Goal: Task Accomplishment & Management: Use online tool/utility

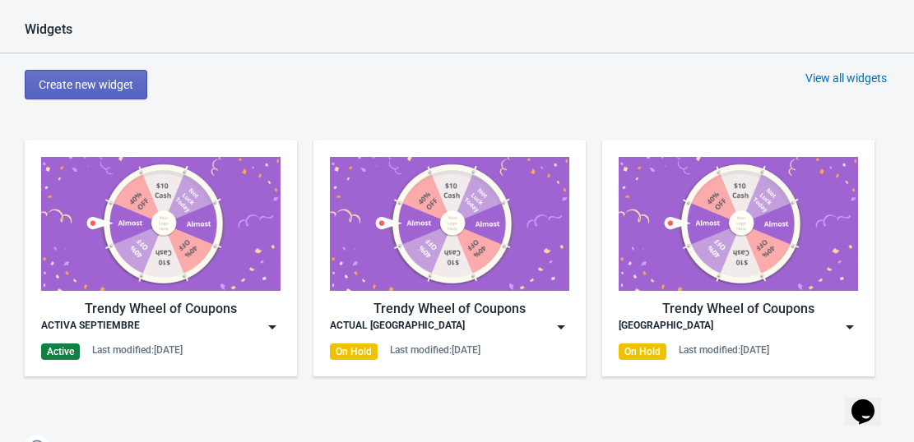
scroll to position [740, 0]
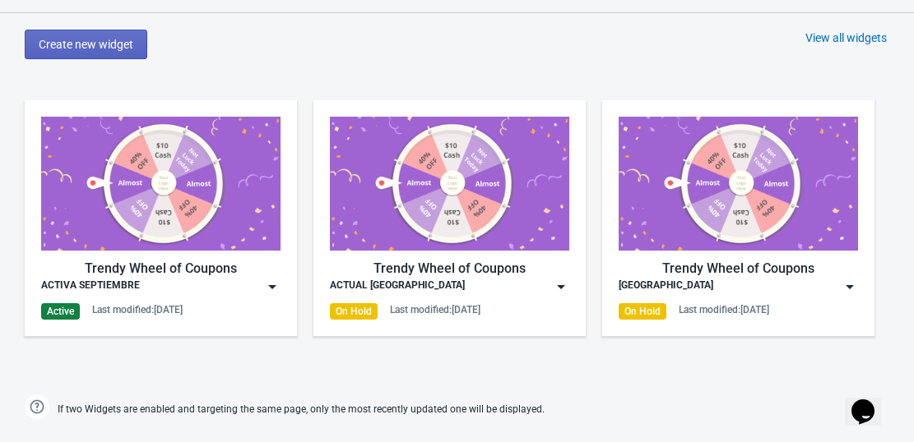
click at [258, 286] on div "ACTIVA SEPTIEMBRE" at bounding box center [160, 287] width 239 height 16
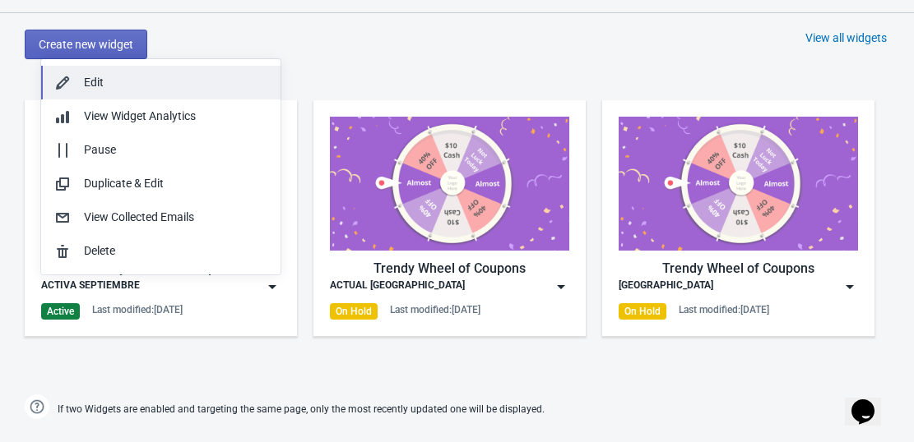
click at [120, 77] on div "Edit" at bounding box center [175, 82] width 183 height 17
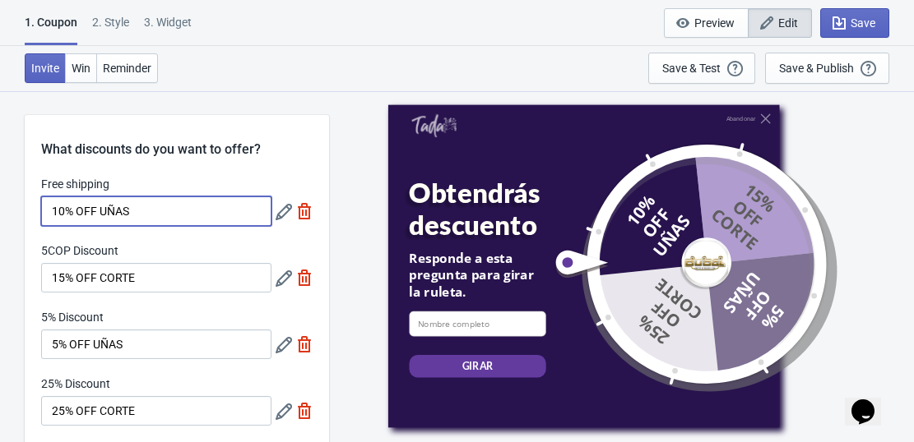
click at [142, 215] on input "10% OFF UÑAS" at bounding box center [156, 212] width 230 height 30
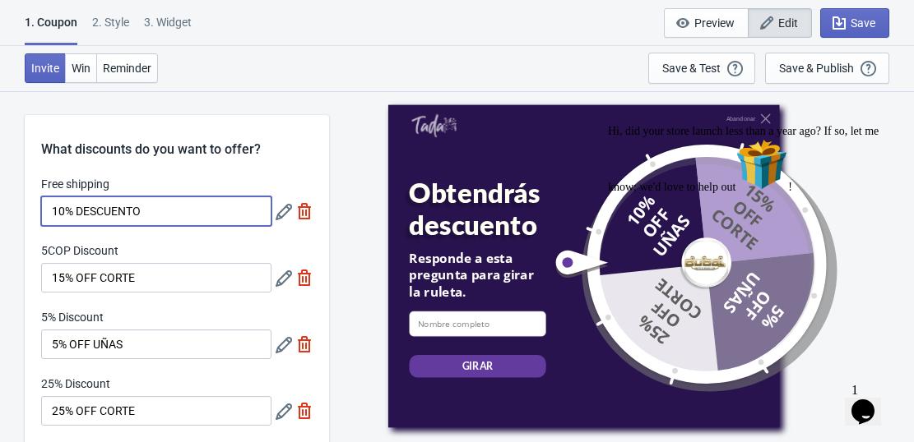
type input "10% DESCUENTO"
click at [149, 282] on input "15% OFF CORTE" at bounding box center [156, 278] width 230 height 30
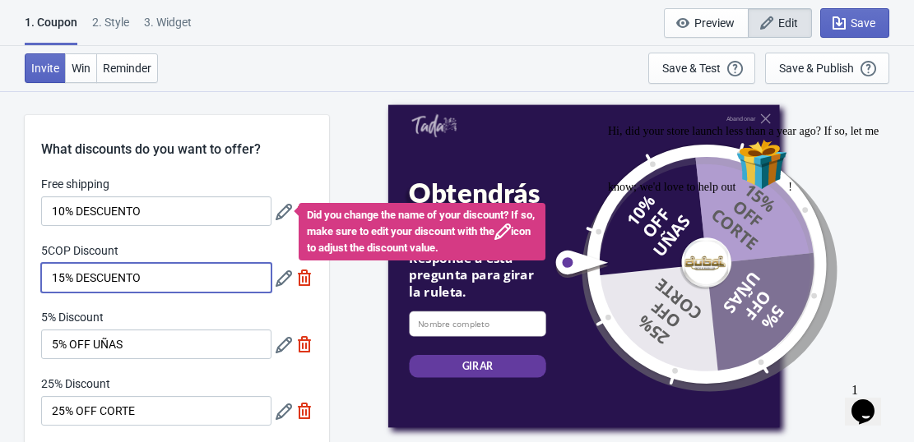
type input "15% DESCUENTO"
click at [125, 338] on input "5% OFF UÑAS" at bounding box center [156, 345] width 230 height 30
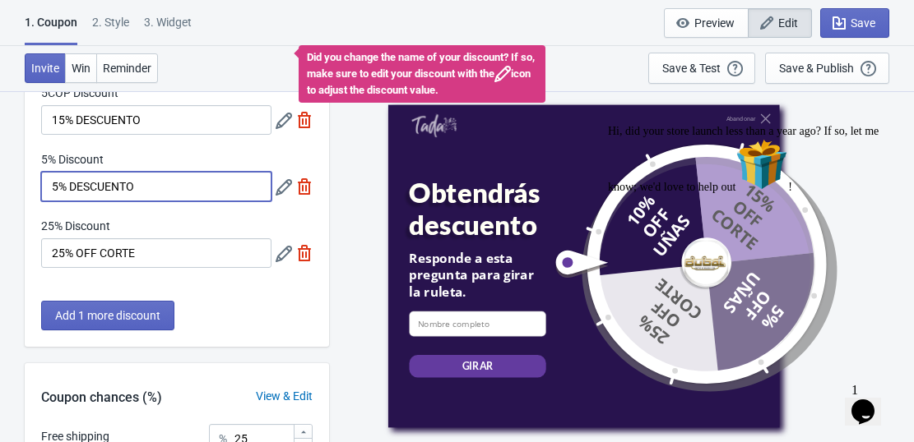
scroll to position [164, 0]
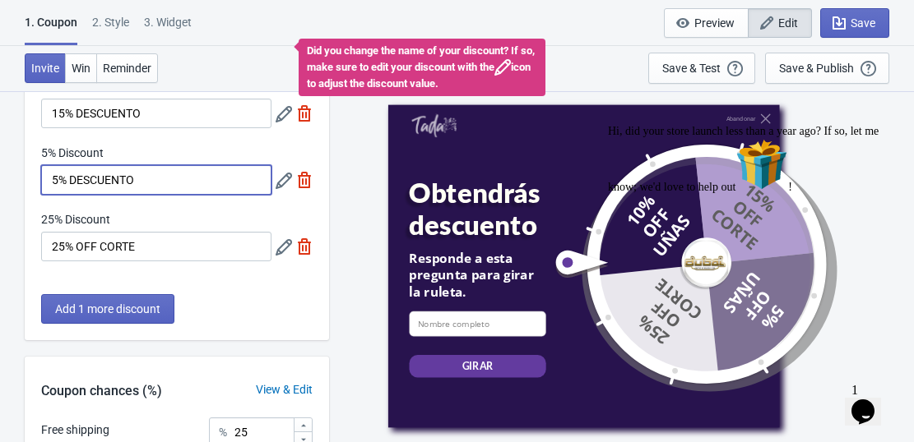
type input "5% DESCUENTO"
click at [148, 245] on input "25% OFF CORTE" at bounding box center [156, 247] width 230 height 30
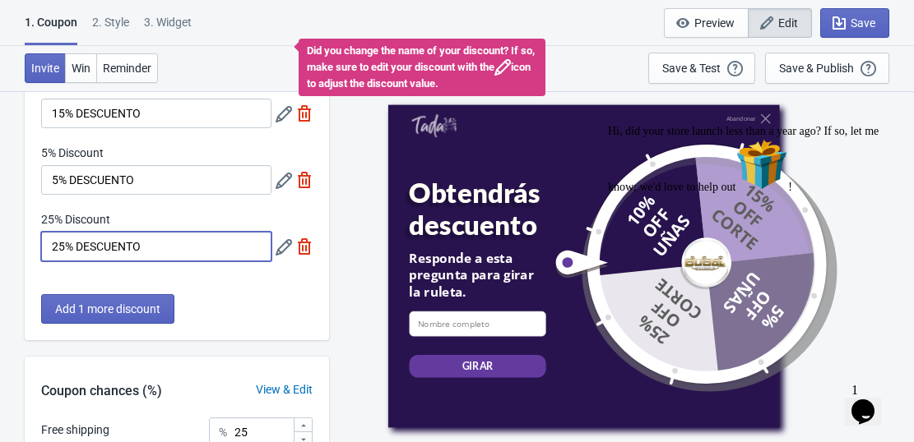
type input "25% DESCUENTO"
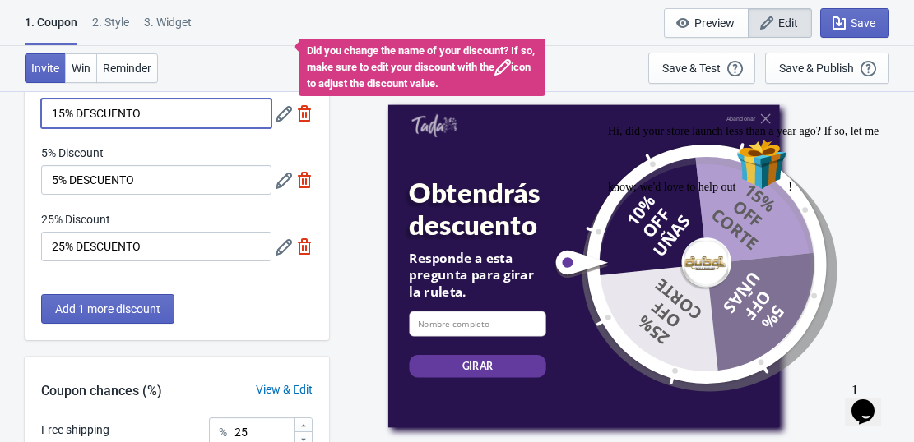
click at [63, 111] on input "15% DESCUENTO" at bounding box center [156, 114] width 230 height 30
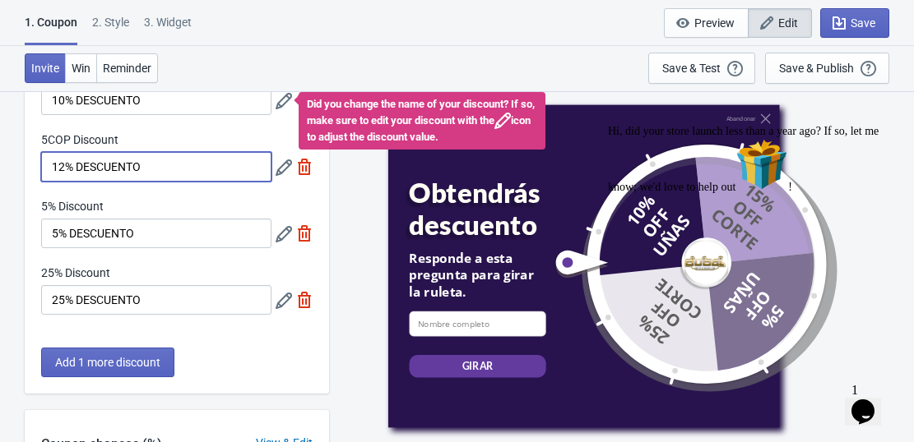
scroll to position [82, 0]
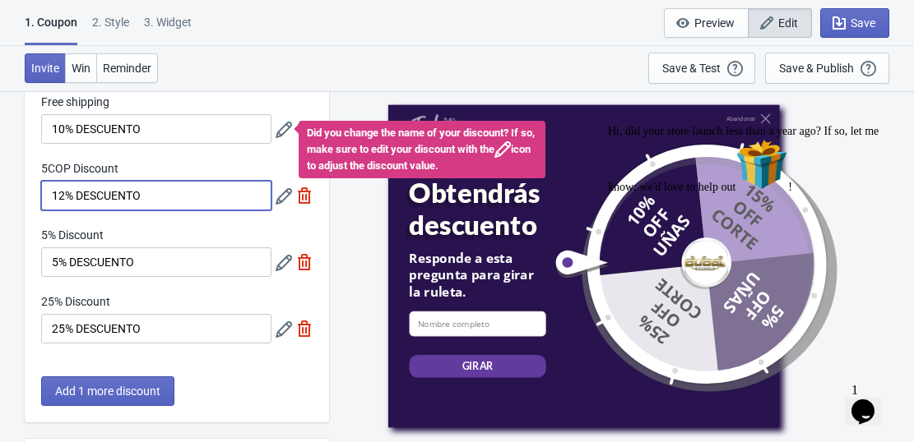
type input "12% DESCUENTO"
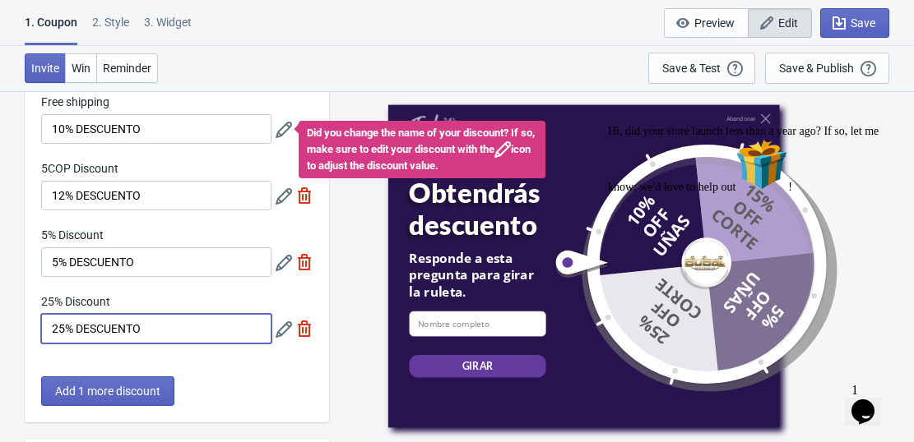
click at [66, 335] on input "25% DESCUENTO" at bounding box center [156, 329] width 230 height 30
type input "8% DESCUENTO"
click at [121, 395] on span "Add 1 more discount" at bounding box center [107, 391] width 105 height 13
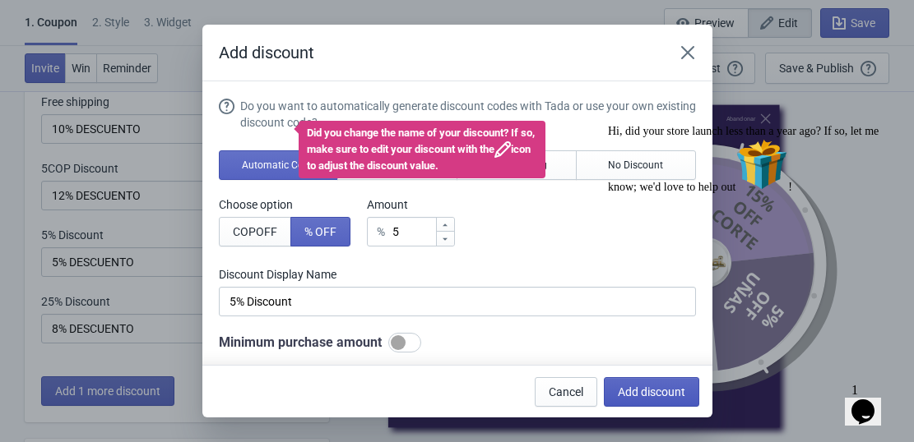
click at [661, 391] on span "Add discount" at bounding box center [651, 392] width 67 height 13
type input "20"
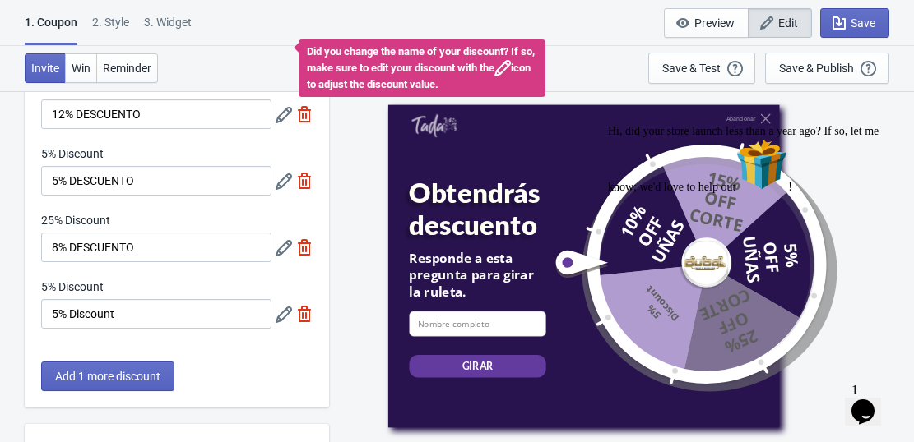
scroll to position [164, 0]
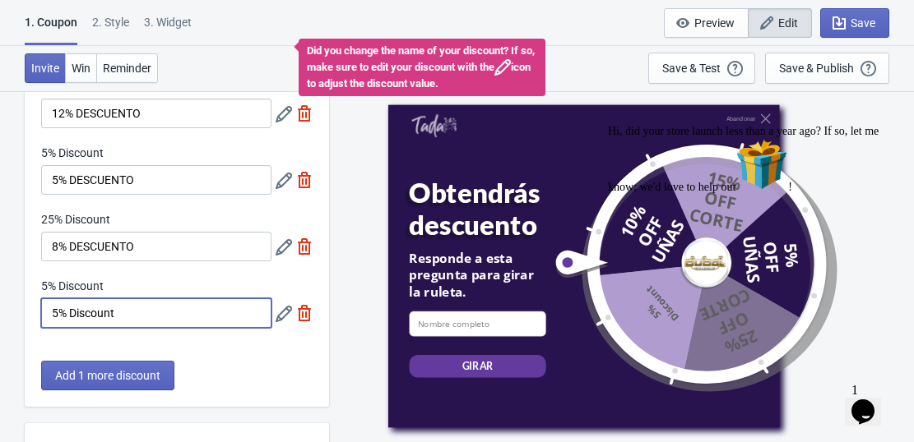
click at [62, 313] on input "5% Discount" at bounding box center [156, 314] width 230 height 30
click at [176, 313] on input "7% Discount" at bounding box center [156, 314] width 230 height 30
type input "7% DESCUENTO"
click at [345, 127] on div "Abandonar Obtendrás descuento Responde a esta pregunta para girar la ruleta. em…" at bounding box center [621, 265] width 568 height 351
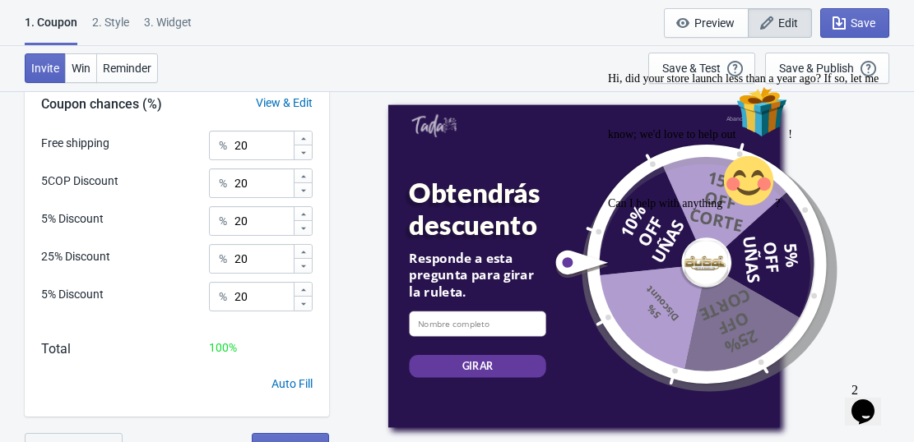
scroll to position [539, 0]
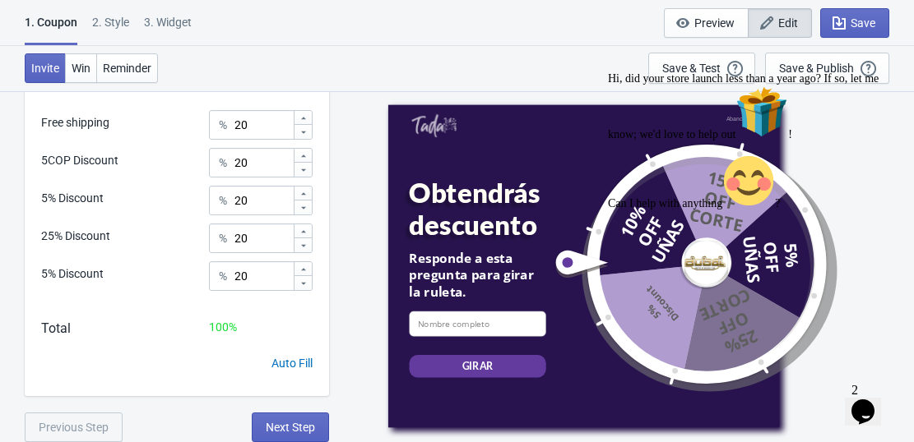
click at [799, 72] on div "Hi, did your store launch less than a year ago? If so, let me know; we'd love t…" at bounding box center [756, 141] width 296 height 138
click at [807, 72] on div "Hi, did your store launch less than a year ago? If so, let me know; we'd love t…" at bounding box center [756, 141] width 296 height 138
click at [836, 24] on icon "button" at bounding box center [839, 23] width 16 height 16
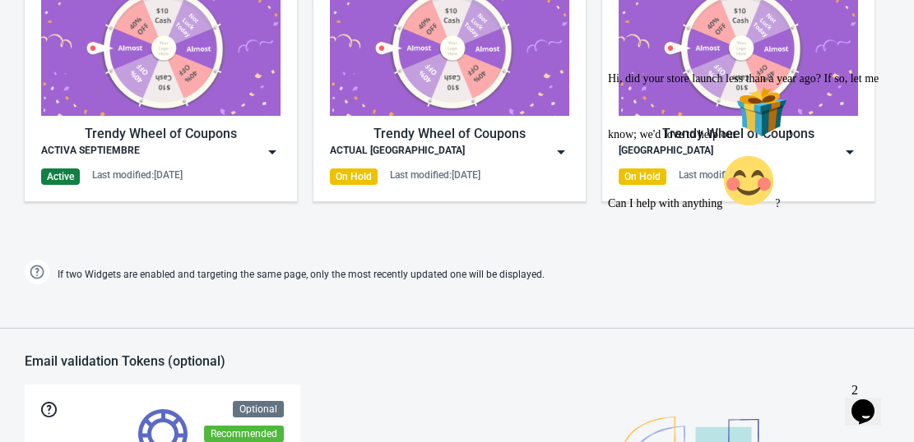
scroll to position [876, 0]
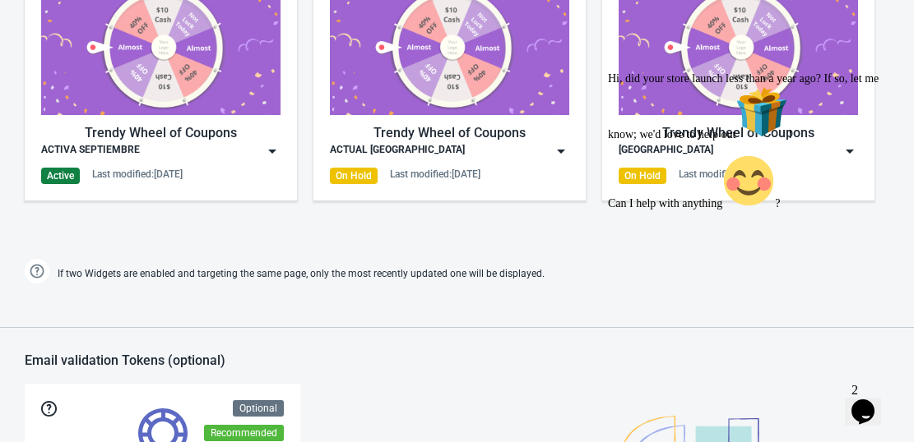
click at [206, 137] on div "Trendy Wheel of Coupons" at bounding box center [160, 133] width 239 height 20
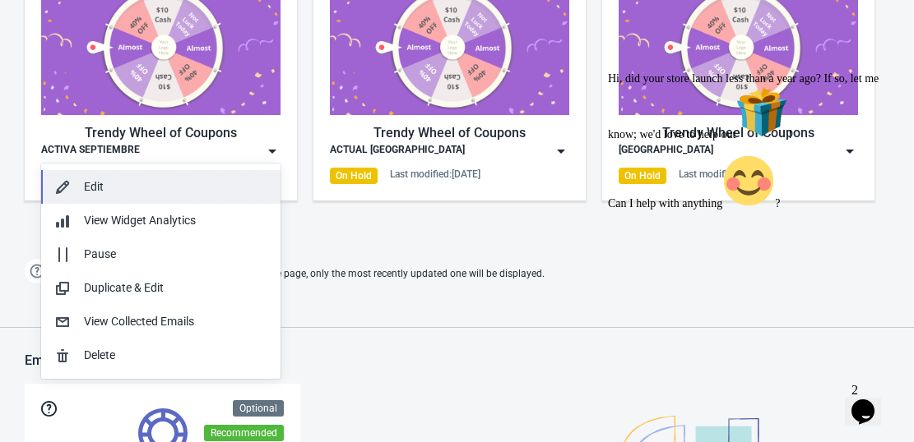
click at [178, 178] on button "Edit" at bounding box center [160, 187] width 239 height 34
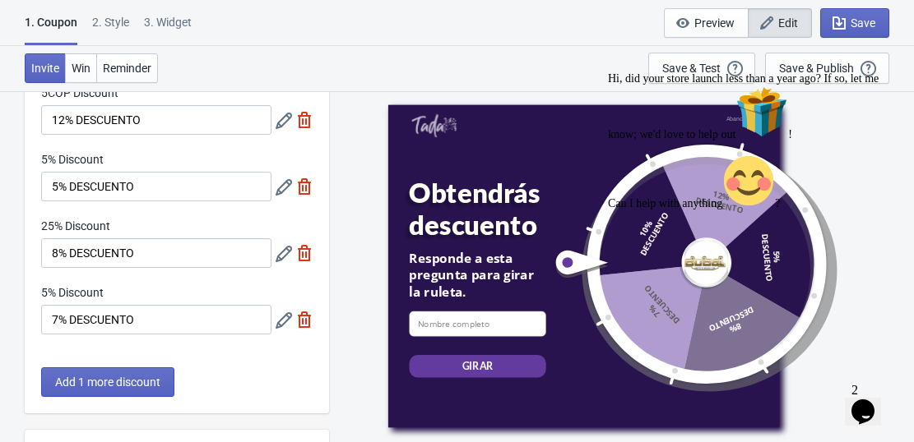
scroll to position [164, 0]
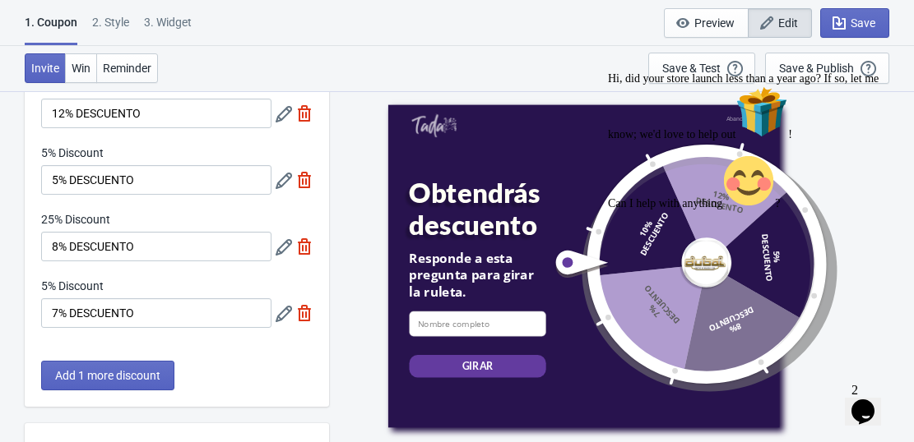
click at [773, 72] on div "Hi, did your store launch less than a year ago? If so, let me know; we'd love t…" at bounding box center [756, 141] width 296 height 138
click at [807, 63] on div "Save & Publish" at bounding box center [816, 68] width 75 height 13
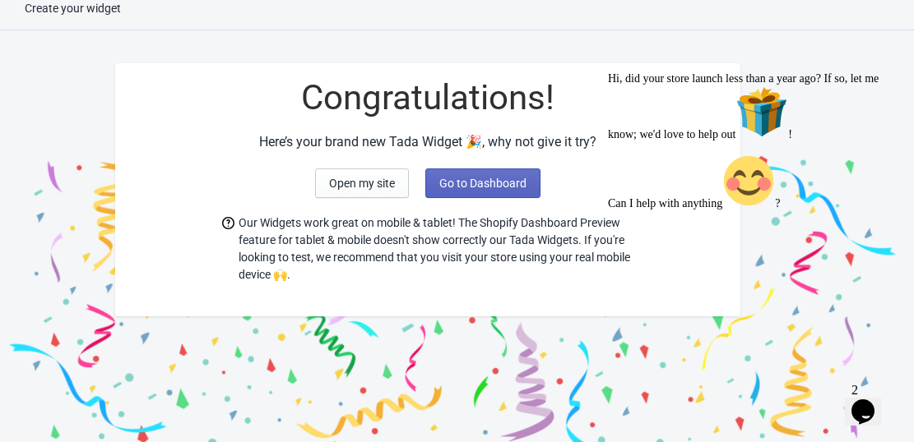
click at [860, 76] on div "Hi, did your store launch less than a year ago? If so, let me know; we'd love t…" at bounding box center [756, 141] width 296 height 138
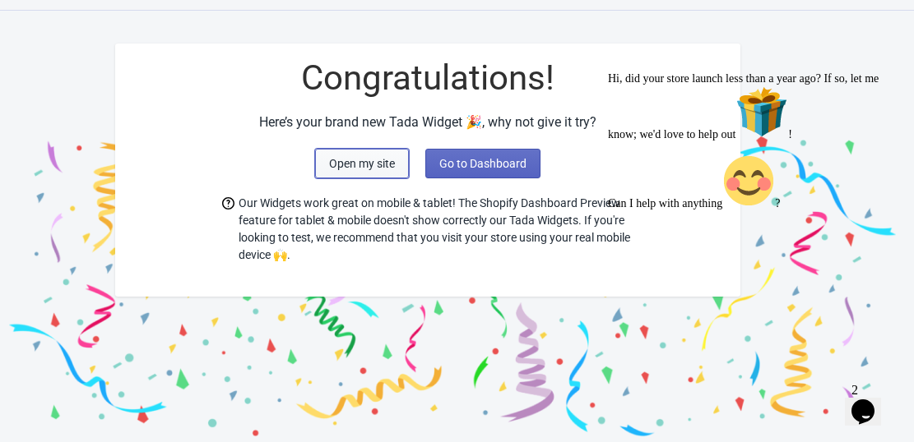
click at [339, 159] on span "Open my site" at bounding box center [362, 163] width 66 height 13
click at [372, 164] on span "Open my site" at bounding box center [362, 163] width 66 height 13
click at [468, 169] on span "Go to Dashboard" at bounding box center [482, 163] width 87 height 13
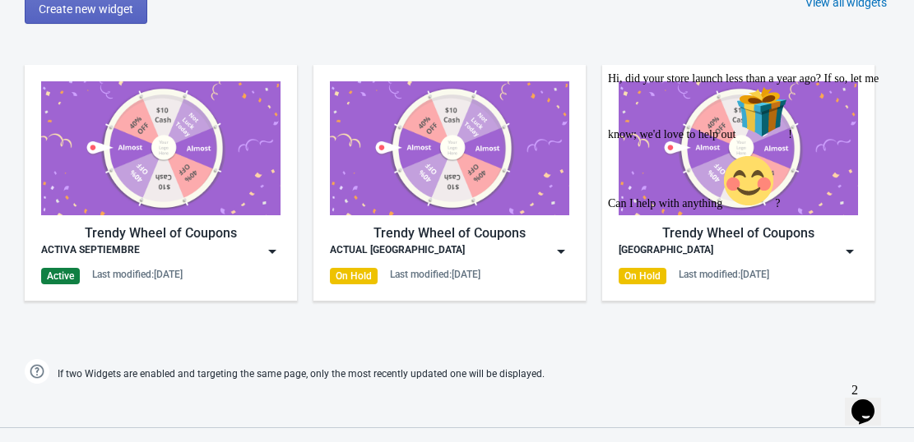
scroll to position [776, 0]
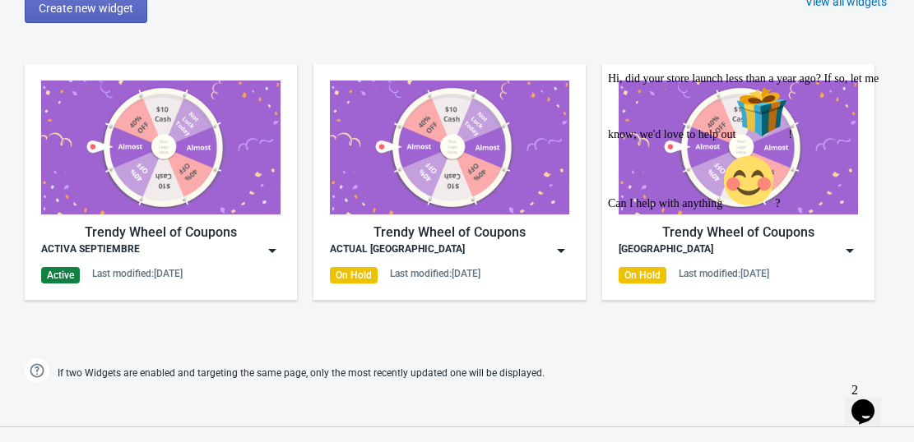
click at [266, 245] on img at bounding box center [272, 251] width 16 height 16
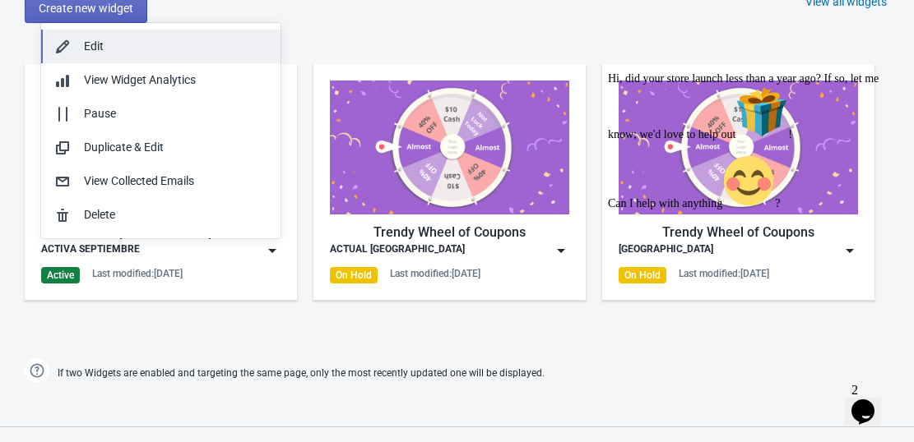
click at [146, 49] on div "Edit" at bounding box center [175, 46] width 183 height 17
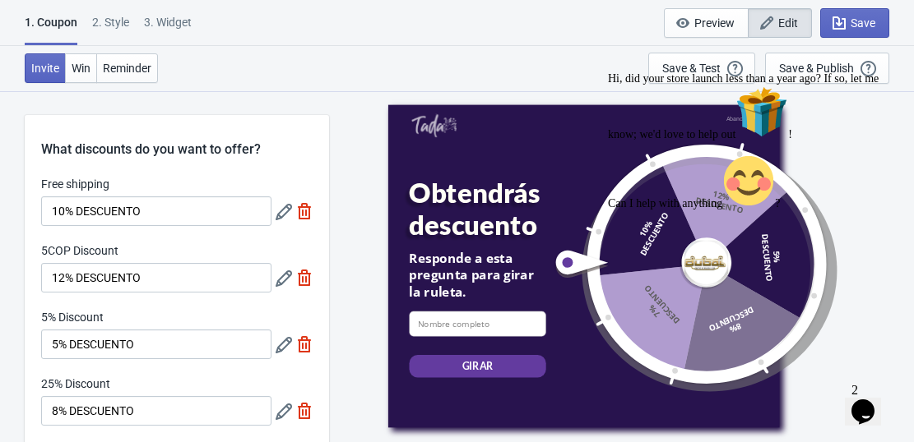
click at [557, 57] on div "Invite Win Reminder Save & Test Open a Widget Preview of your site so that you …" at bounding box center [457, 68] width 914 height 45
click at [648, 35] on div "1. Coupon 2 . Style 3. Widget 1. Coupon 2 . Style 3. Widget Save and Exit Previ…" at bounding box center [457, 23] width 914 height 46
click at [686, 76] on div "Hi, did your store launch less than a year ago? If so, let me know; we'd love t…" at bounding box center [756, 141] width 296 height 138
click at [591, 46] on div "Invite Win Reminder Save & Test Open a Widget Preview of your site so that you …" at bounding box center [457, 68] width 914 height 45
click at [870, 16] on span "Save" at bounding box center [862, 22] width 25 height 13
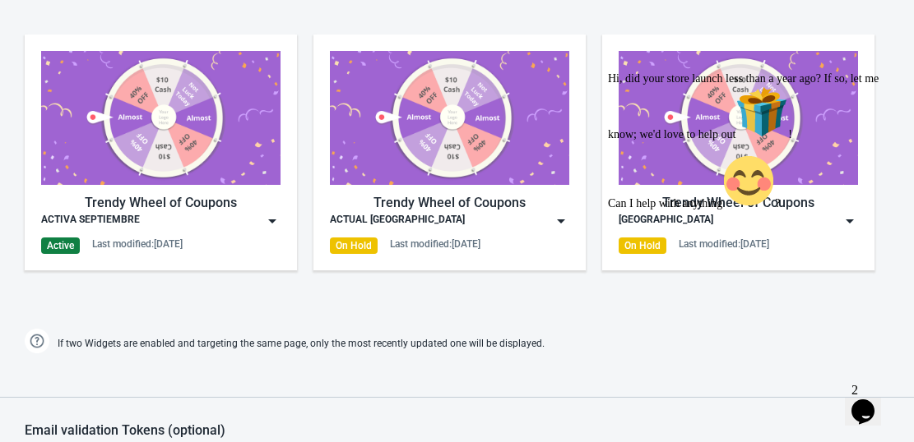
scroll to position [822, 0]
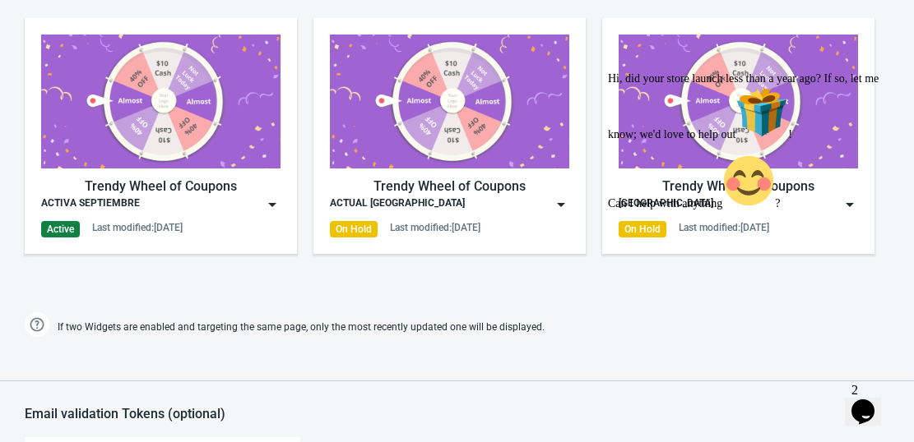
click at [276, 215] on div "Trendy Wheel of Coupons ACTIVA SEPTIEMBRE Active Last modified: [DATE]" at bounding box center [160, 136] width 239 height 203
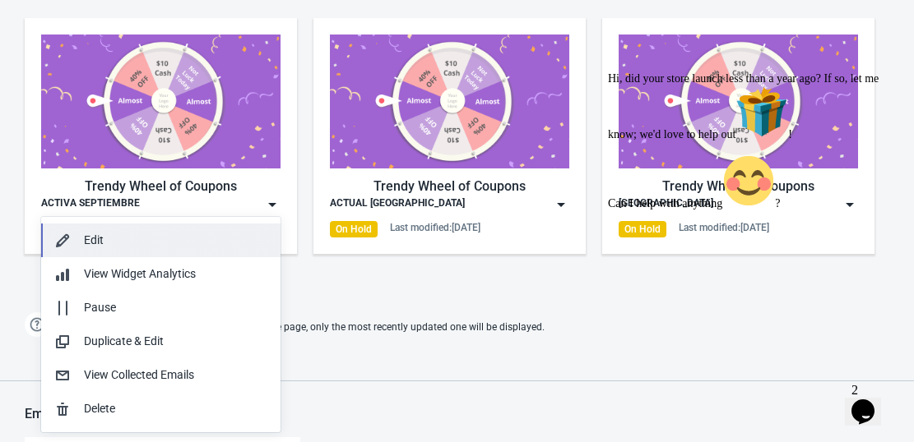
click at [180, 239] on div "Edit" at bounding box center [175, 240] width 183 height 17
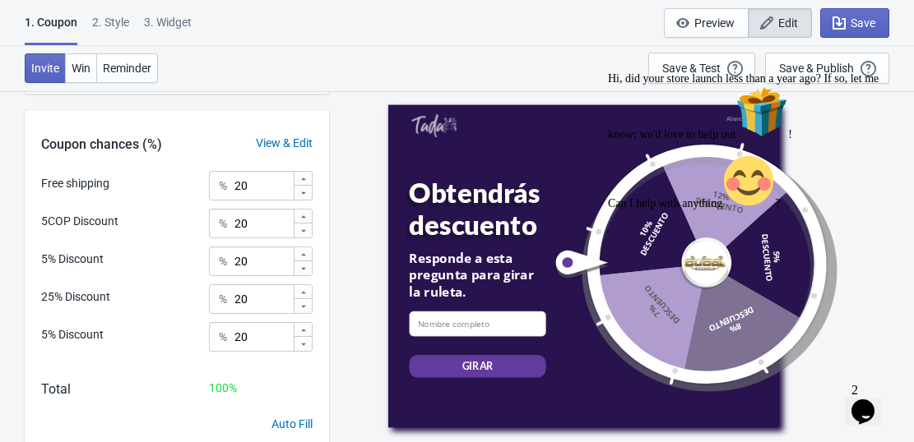
scroll to position [539, 0]
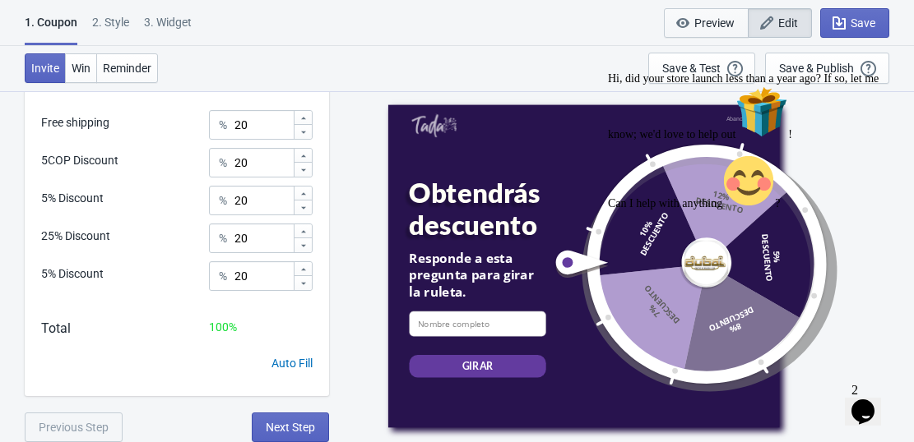
click at [700, 22] on span "Preview" at bounding box center [714, 22] width 40 height 13
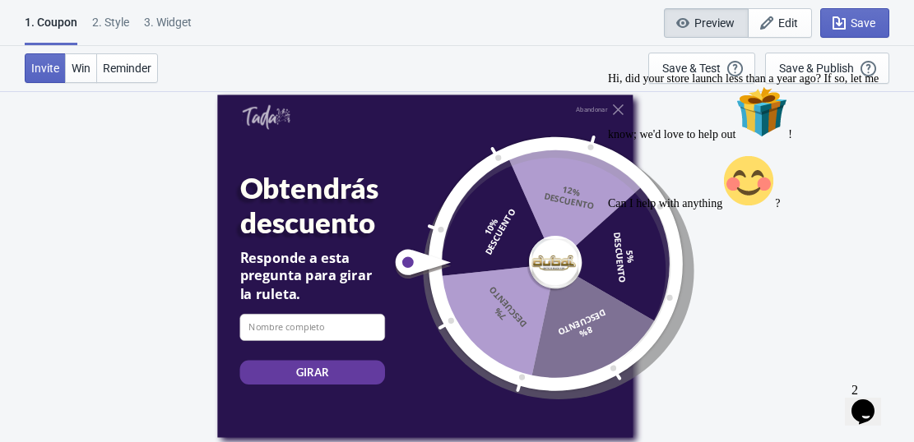
click at [699, 22] on span "Preview" at bounding box center [714, 22] width 40 height 13
click at [82, 63] on span "Win" at bounding box center [81, 68] width 19 height 13
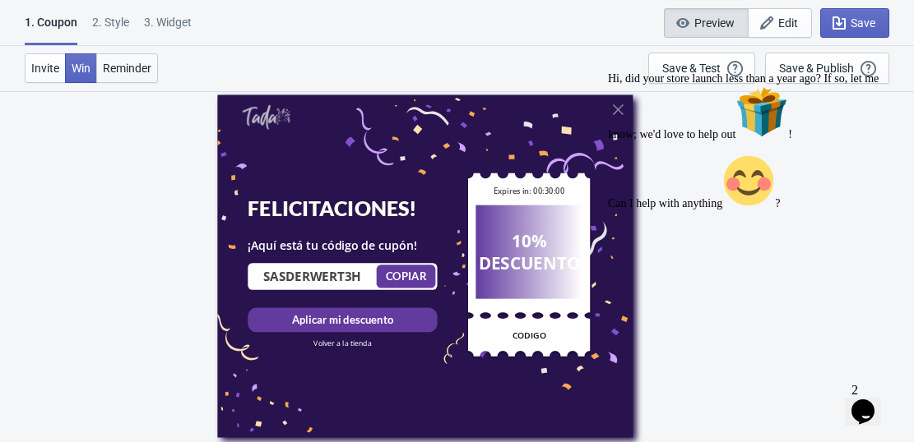
click at [123, 63] on span "Reminder" at bounding box center [127, 68] width 49 height 13
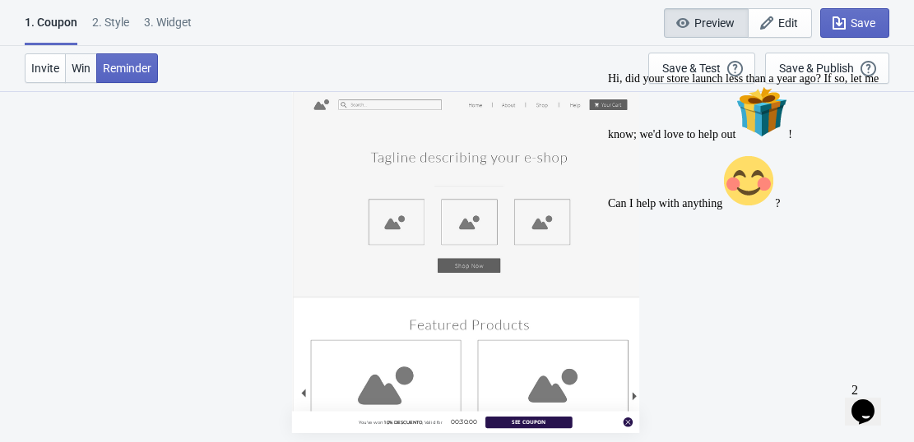
click at [72, 62] on span "Win" at bounding box center [81, 68] width 19 height 13
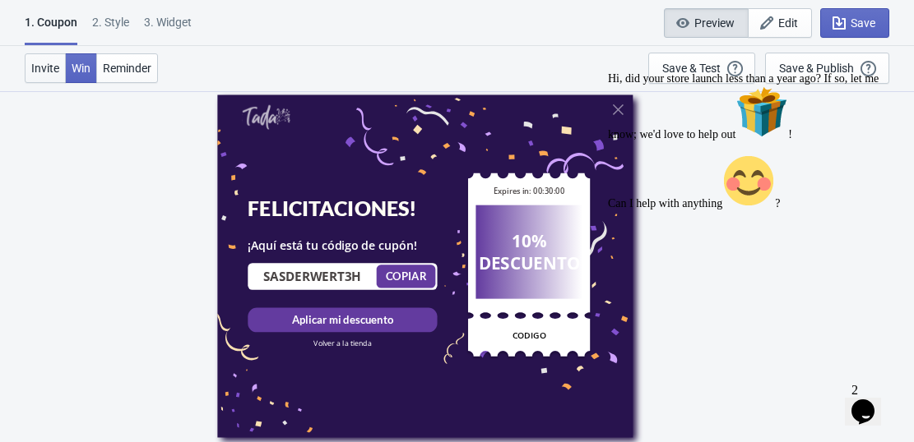
click at [58, 68] on span "Invite" at bounding box center [45, 68] width 28 height 13
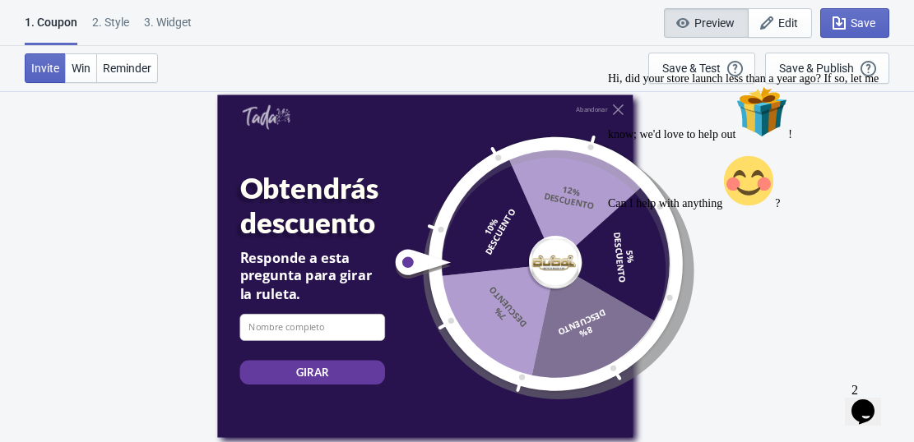
click at [701, 11] on button "Preview" at bounding box center [706, 23] width 85 height 30
click at [745, 80] on div "Hi, did your store launch less than a year ago? If so, let me know; we'd love t…" at bounding box center [756, 141] width 296 height 138
click at [733, 73] on div "Hi, did your store launch less than a year ago? If so, let me know; we'd love t…" at bounding box center [756, 141] width 296 height 138
click at [608, 72] on icon "Chat attention grabber" at bounding box center [608, 72] width 0 height 0
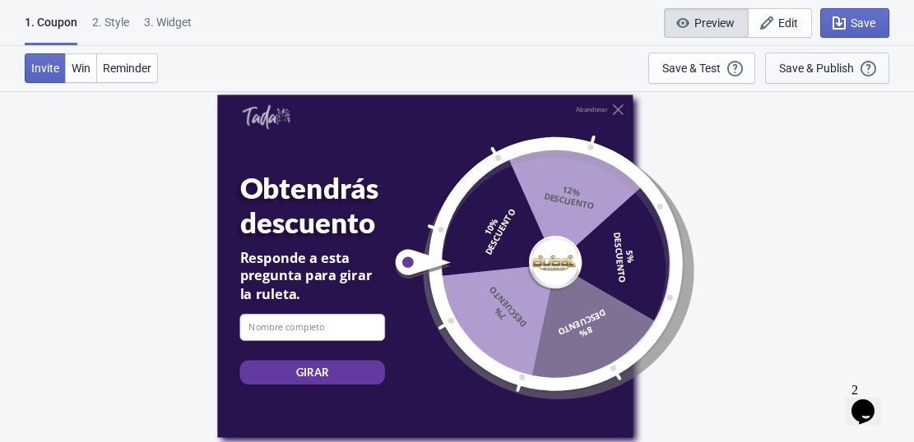
scroll to position [0, 0]
click at [162, 151] on div "Abandonar Obtendrás descuento Responde a esta pregunta para girar la ruleta. em…" at bounding box center [465, 265] width 881 height 351
click at [743, 162] on div "Abandonar Obtendrás descuento Responde a esta pregunta para girar la ruleta. em…" at bounding box center [465, 265] width 881 height 351
click at [743, 129] on div "Abandonar Obtendrás descuento Responde a esta pregunta para girar la ruleta. em…" at bounding box center [465, 265] width 881 height 351
click at [778, 22] on span "Edit" at bounding box center [788, 22] width 20 height 13
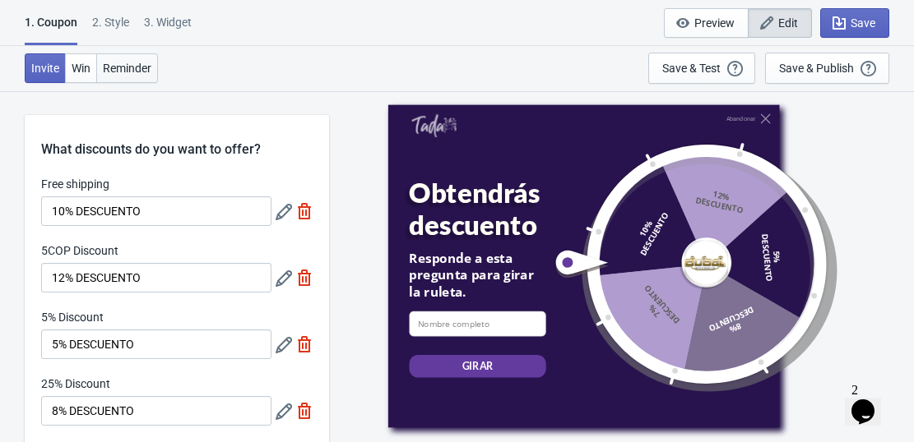
click at [113, 64] on span "Reminder" at bounding box center [127, 68] width 49 height 13
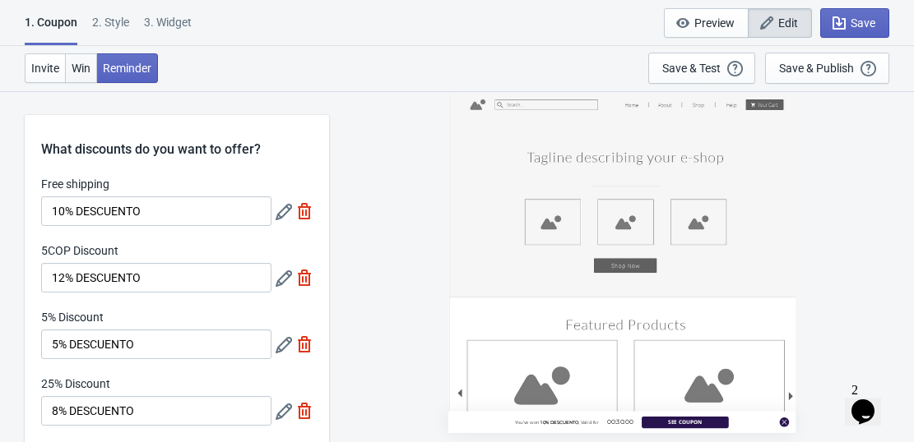
click at [77, 63] on span "Win" at bounding box center [81, 68] width 19 height 13
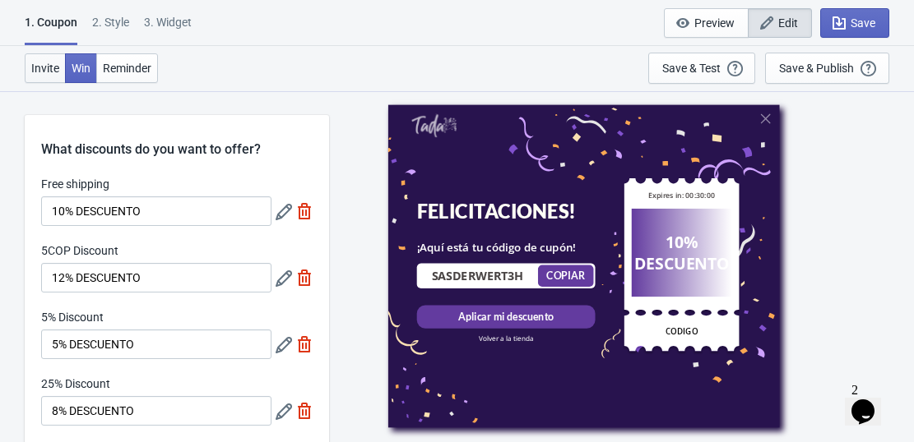
click at [42, 66] on span "Invite" at bounding box center [45, 68] width 28 height 13
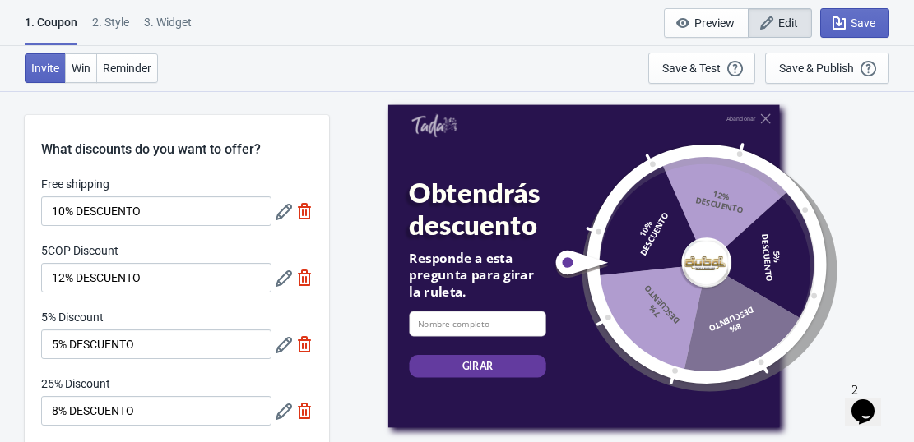
click at [168, 18] on div "3. Widget" at bounding box center [168, 28] width 48 height 29
select select "once"
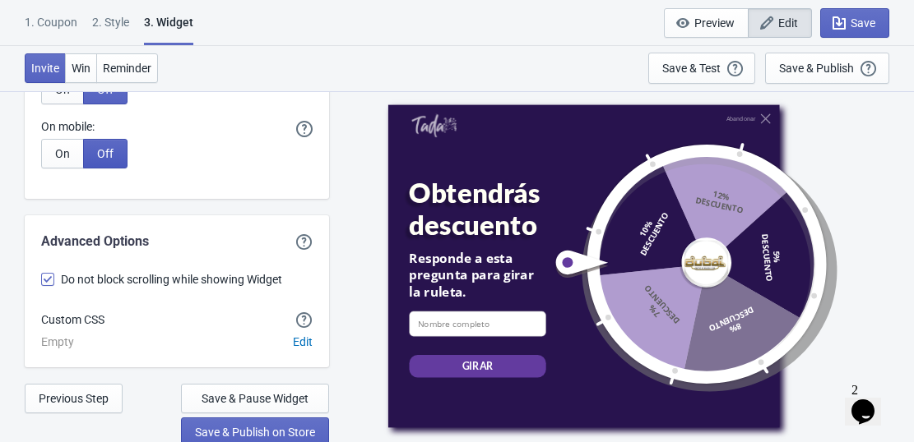
scroll to position [4050, 0]
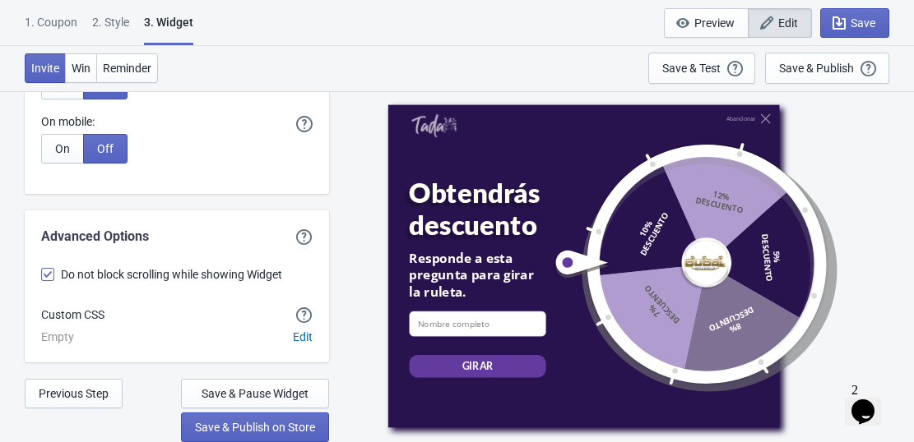
click at [590, 7] on div "1. Coupon 2 . Style 3. Widget 1. Coupon 2 . Style 3. Widget Save and Exit Previ…" at bounding box center [457, 23] width 914 height 46
click at [847, 129] on div "Abandonar Obtendrás descuento Responde a esta pregunta para girar la ruleta. em…" at bounding box center [620, 265] width 467 height 323
click at [818, 131] on div at bounding box center [705, 264] width 266 height 266
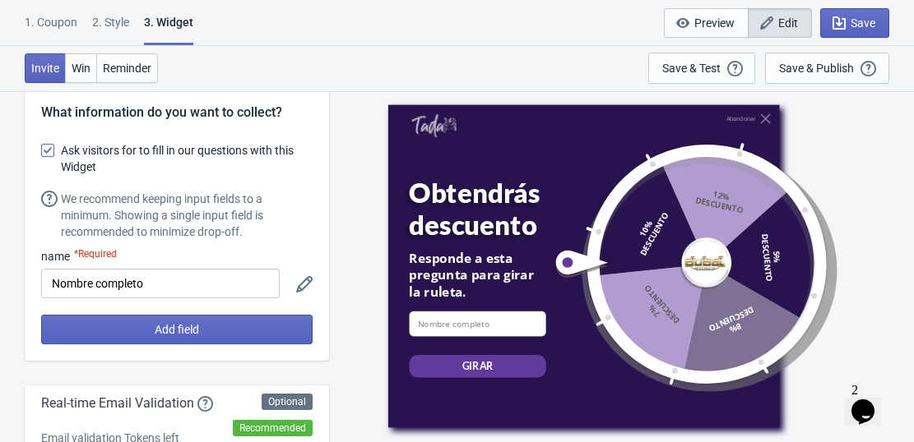
scroll to position [0, 0]
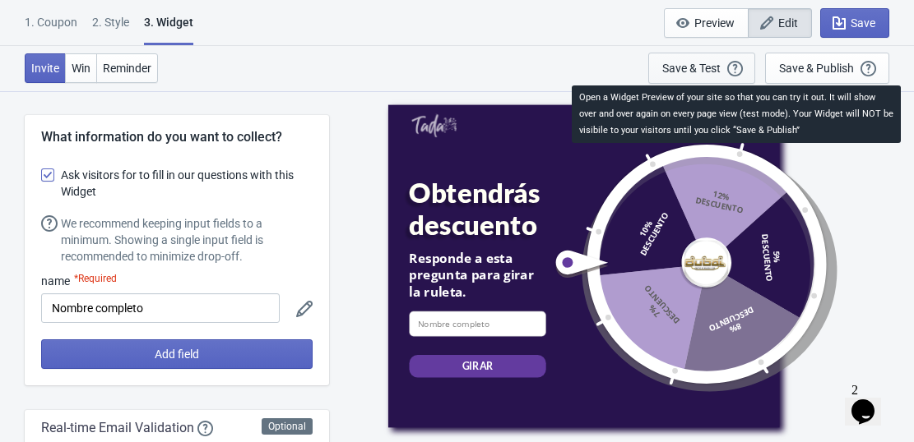
click at [740, 66] on icon "button" at bounding box center [735, 69] width 16 height 16
